Goal: Task Accomplishment & Management: Use online tool/utility

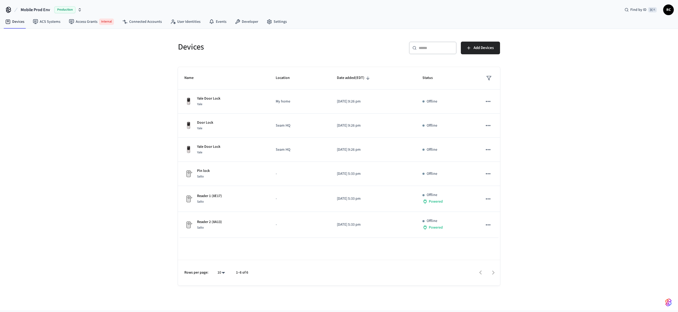
click at [45, 11] on span "Mobile Prod Env" at bounding box center [35, 10] width 29 height 6
type input "******"
click at [26, 45] on span "[PERSON_NAME]'s Sandbox New" at bounding box center [32, 44] width 51 height 5
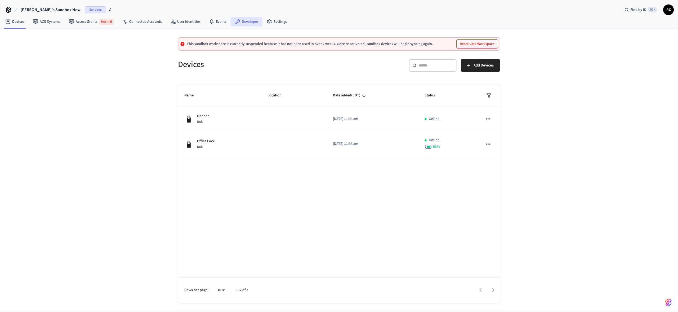
click at [250, 18] on link "Developer" at bounding box center [247, 22] width 32 height 10
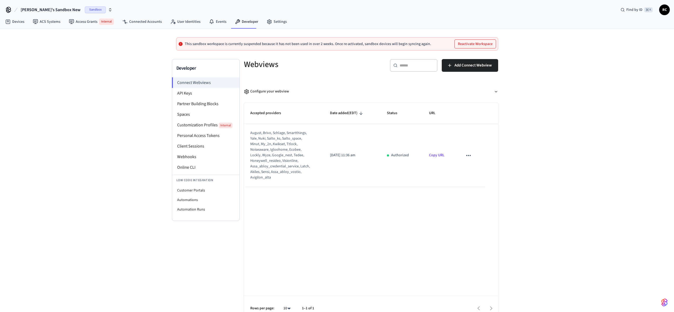
click at [37, 8] on span "[PERSON_NAME]'s Sandbox New" at bounding box center [51, 10] width 60 height 6
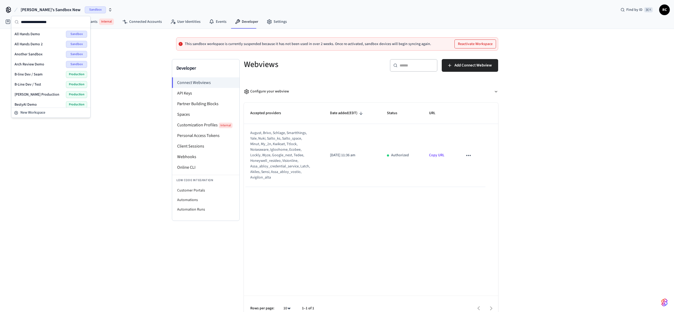
click at [43, 23] on input "text" at bounding box center [54, 22] width 66 height 12
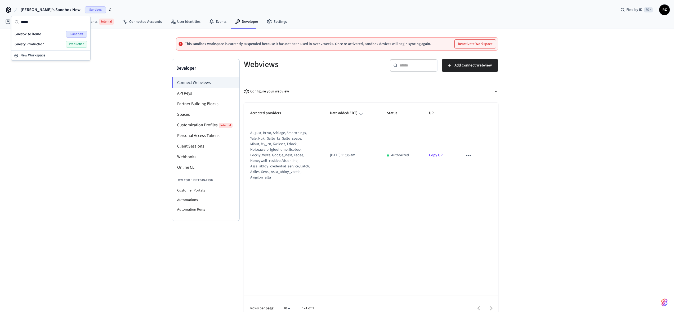
type input "*****"
click at [36, 33] on span "Guestwise Demo" at bounding box center [28, 34] width 27 height 5
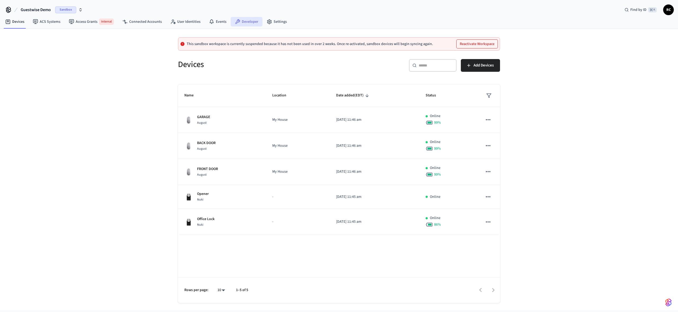
click at [245, 24] on link "Developer" at bounding box center [247, 22] width 32 height 10
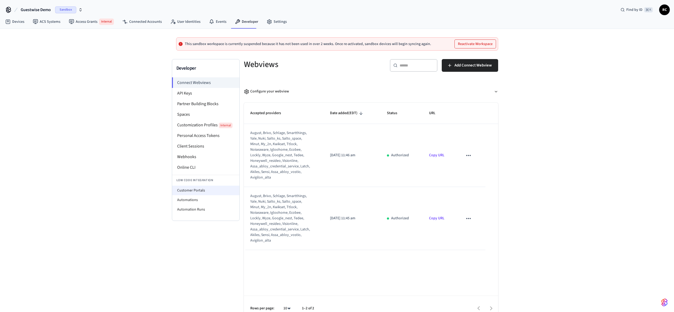
click at [201, 191] on li "Customer Portals" at bounding box center [205, 191] width 67 height 10
select select "**********"
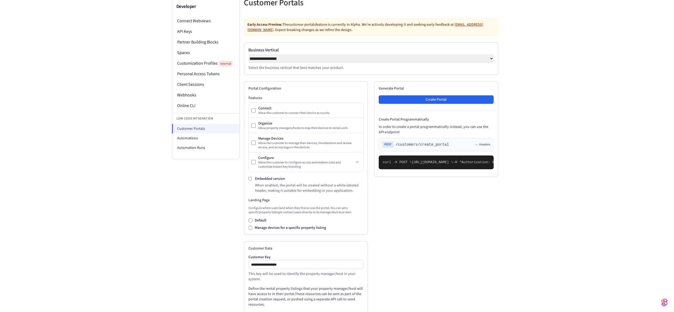
scroll to position [70, 0]
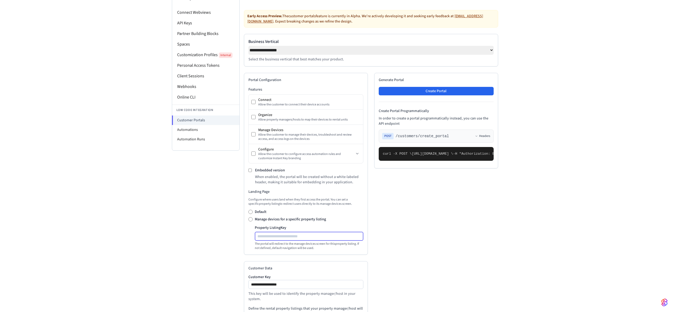
click at [283, 237] on input "Property Listing Key" at bounding box center [309, 236] width 108 height 6
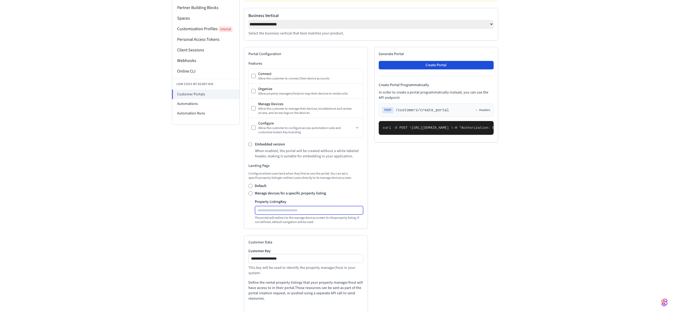
scroll to position [96, 0]
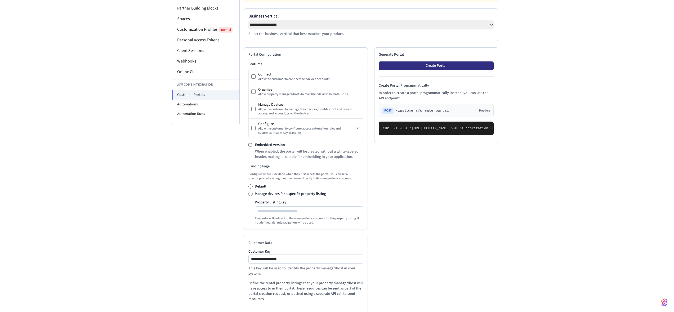
click at [438, 67] on button "Create Portal" at bounding box center [436, 65] width 115 height 8
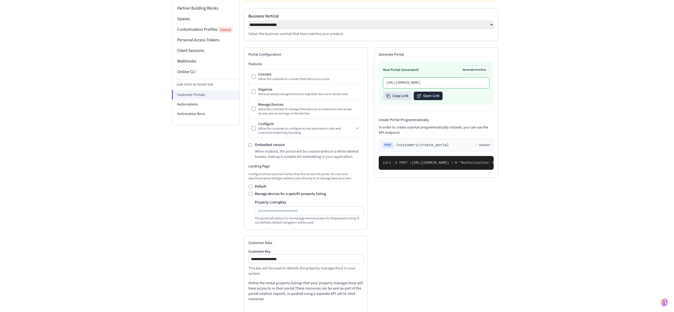
click at [428, 100] on button "Open Link" at bounding box center [428, 96] width 29 height 8
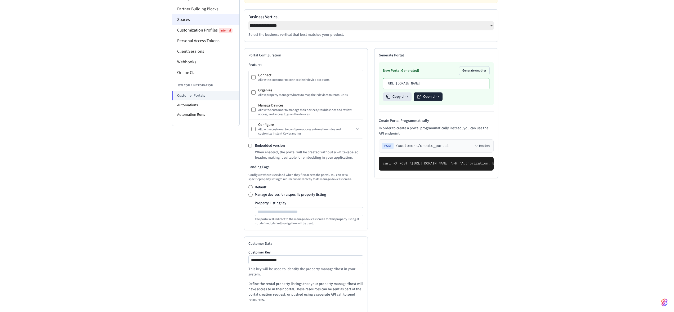
scroll to position [95, 0]
click at [201, 20] on li "Spaces" at bounding box center [205, 20] width 67 height 11
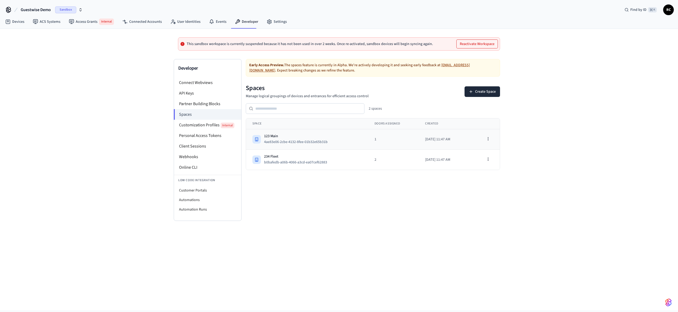
click at [280, 135] on div "123 Main" at bounding box center [298, 136] width 68 height 5
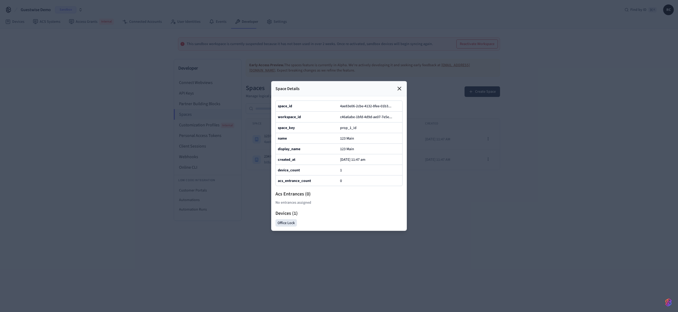
click at [224, 201] on div at bounding box center [339, 156] width 678 height 312
click at [255, 171] on div at bounding box center [339, 156] width 678 height 312
drag, startPoint x: 410, startPoint y: 76, endPoint x: 403, endPoint y: 76, distance: 6.4
click at [409, 76] on div at bounding box center [339, 156] width 678 height 312
click at [401, 86] on icon at bounding box center [399, 89] width 6 height 6
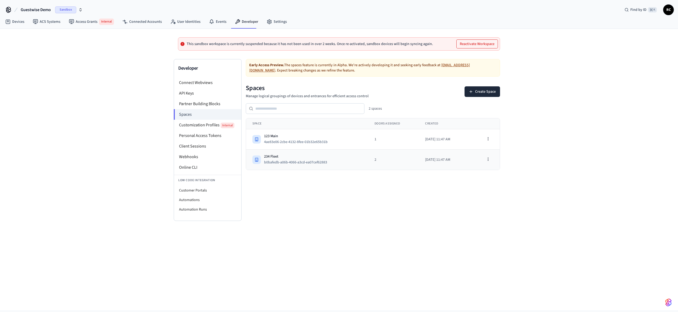
click at [288, 153] on td "234 Fleet b0bafedb-a06b-4066-a3cd-ea07cef62883" at bounding box center [307, 160] width 122 height 20
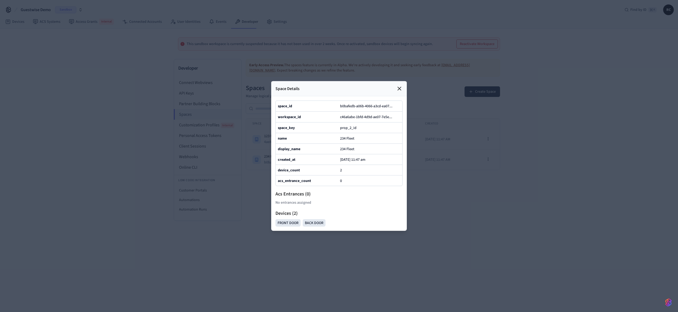
click at [348, 125] on span "prop_2_id" at bounding box center [348, 127] width 16 height 5
copy span "prop_2_id"
click at [397, 86] on icon at bounding box center [399, 89] width 6 height 6
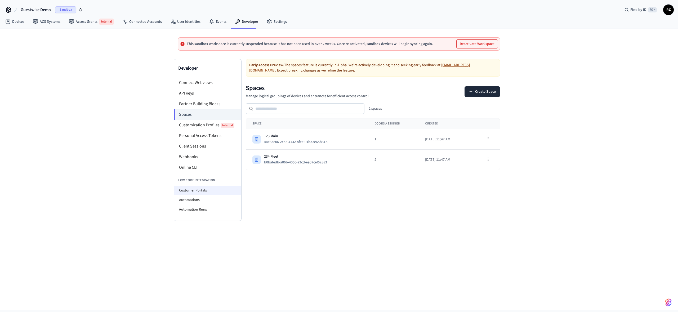
click at [198, 188] on li "Customer Portals" at bounding box center [207, 191] width 67 height 10
select select "**********"
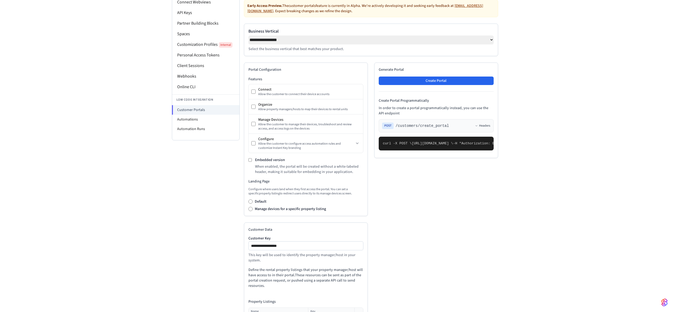
scroll to position [87, 0]
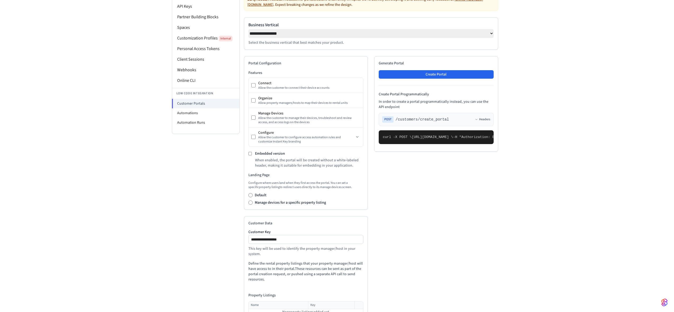
click at [283, 203] on label "Manage devices for a specific property listing" at bounding box center [290, 202] width 71 height 5
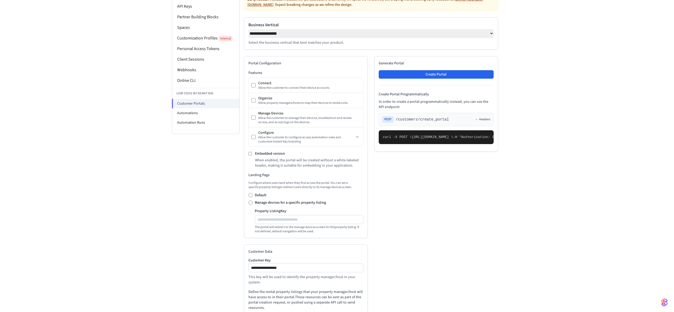
click at [284, 214] on label "Property Listing Key" at bounding box center [271, 211] width 32 height 5
click at [284, 217] on input "Property Listing Key" at bounding box center [309, 220] width 108 height 6
click at [284, 218] on div at bounding box center [309, 219] width 109 height 9
click at [283, 221] on input "Property Listing Key" at bounding box center [309, 220] width 108 height 6
paste input "*********"
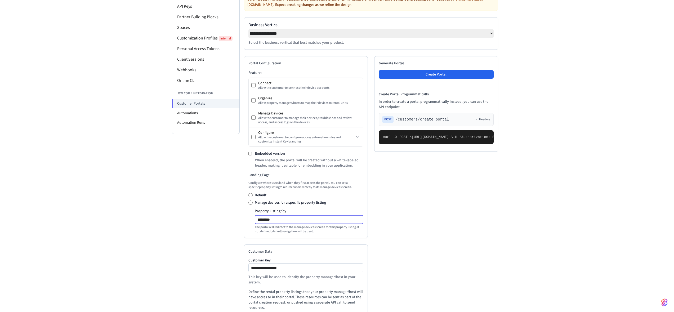
type input "*********"
drag, startPoint x: 401, startPoint y: 246, endPoint x: 402, endPoint y: 251, distance: 4.9
click at [402, 144] on pre "curl -X POST \ [URL][DOMAIN_NAME] \ -H "Authorization: Bearer seam_api_key_1234…" at bounding box center [436, 137] width 115 height 14
click at [413, 144] on pre "curl -X POST \ [URL][DOMAIN_NAME] \ -H "Authorization: Bearer seam_api_key_1234…" at bounding box center [436, 137] width 115 height 14
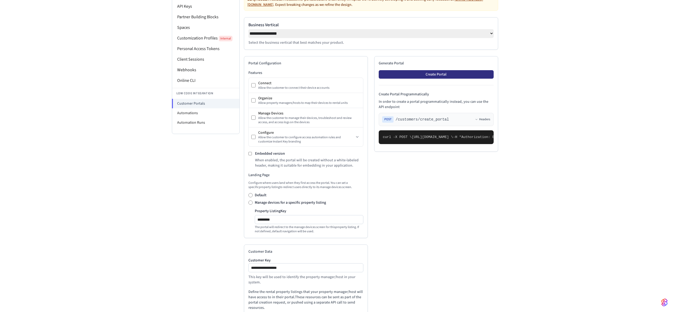
click at [428, 78] on button "Create Portal" at bounding box center [436, 74] width 115 height 8
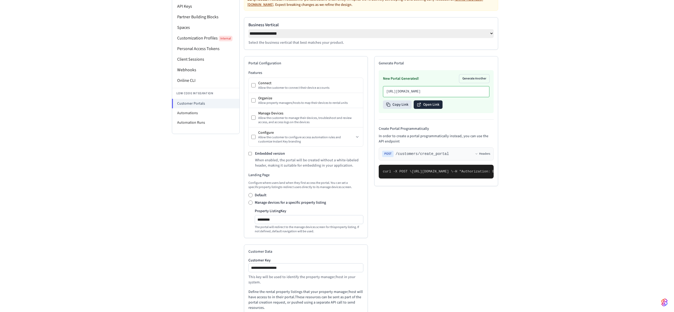
click at [434, 109] on button "Open Link" at bounding box center [428, 104] width 29 height 8
